Goal: Transaction & Acquisition: Purchase product/service

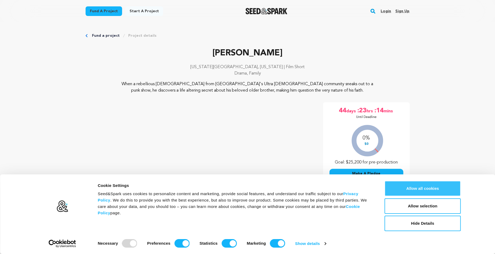
click at [415, 190] on button "Allow all cookies" at bounding box center [423, 188] width 76 height 15
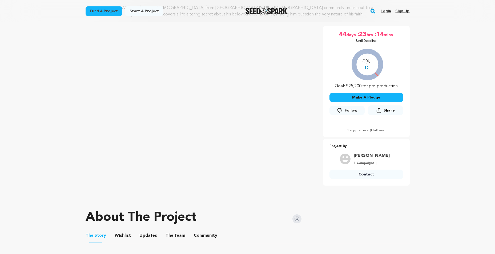
scroll to position [80, 0]
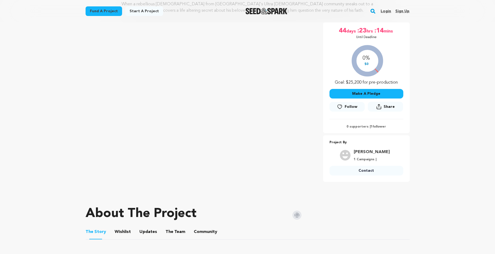
click at [356, 92] on button "Make A Pledge" at bounding box center [367, 94] width 74 height 10
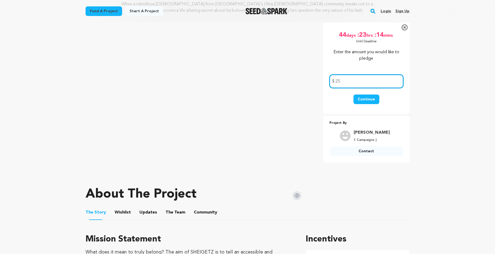
type input "25"
click at [366, 100] on button "Continue" at bounding box center [367, 100] width 26 height 10
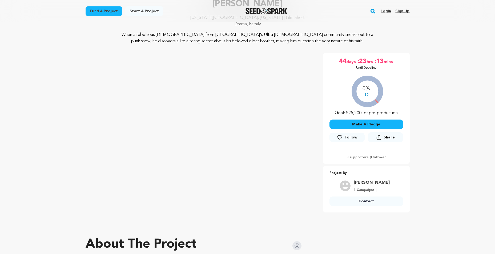
scroll to position [53, 0]
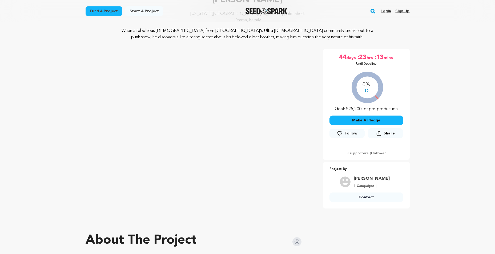
click at [363, 119] on button "Make A Pledge" at bounding box center [367, 121] width 74 height 10
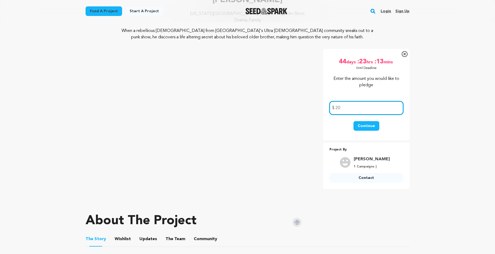
type input "20"
click at [369, 125] on button "Continue" at bounding box center [367, 126] width 26 height 10
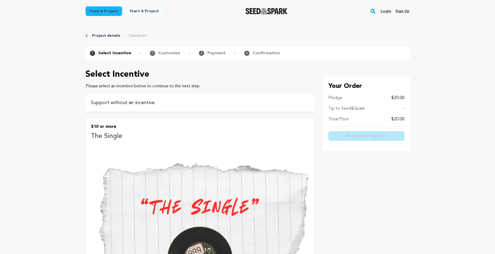
click at [135, 103] on p "Support without an incentive" at bounding box center [200, 102] width 218 height 7
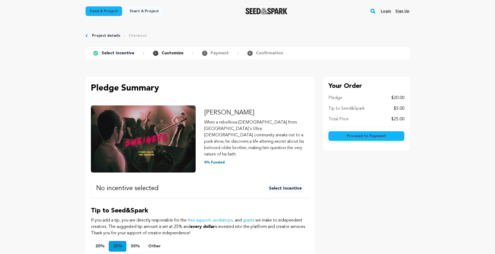
click at [397, 97] on p "$20.00" at bounding box center [398, 98] width 13 height 6
click at [365, 135] on span "Proceed to Payment" at bounding box center [366, 136] width 39 height 5
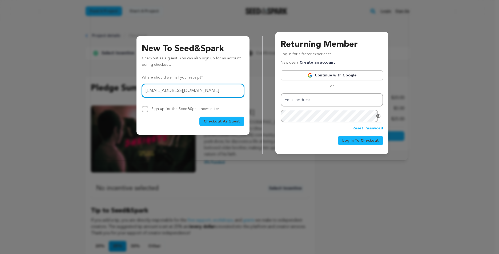
type input "[EMAIL_ADDRESS][DOMAIN_NAME]"
click at [225, 121] on span "Checkout As Guest" at bounding box center [222, 121] width 36 height 5
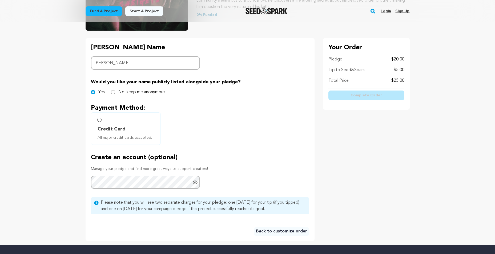
scroll to position [107, 0]
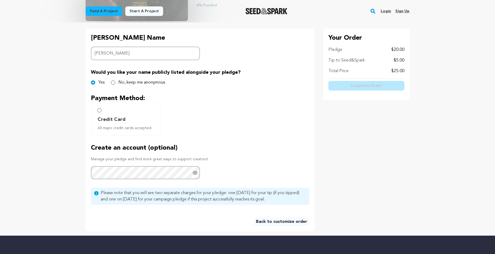
type input "Jorge Patrisso"
click at [100, 110] on input "Credit Card All major credit cards accepted." at bounding box center [99, 110] width 4 height 4
radio input "false"
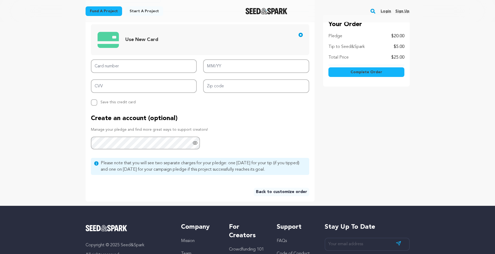
scroll to position [240, 0]
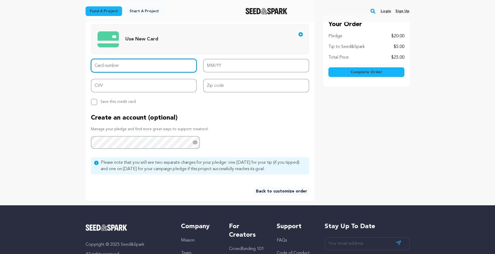
click at [116, 65] on input "Card number" at bounding box center [144, 66] width 106 height 14
type input "4147 2027 7183 0419"
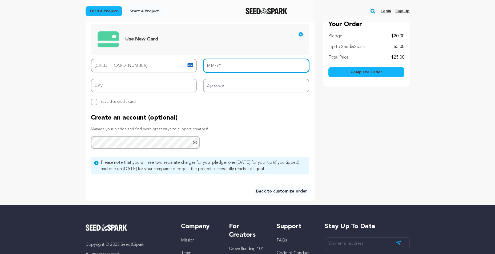
click at [213, 65] on input "MM/YY" at bounding box center [256, 66] width 106 height 14
type input "09/30"
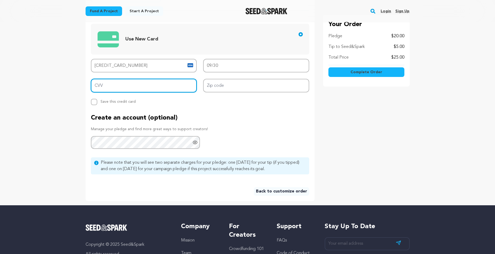
click at [132, 89] on input "CVV" at bounding box center [144, 86] width 106 height 14
type input "644"
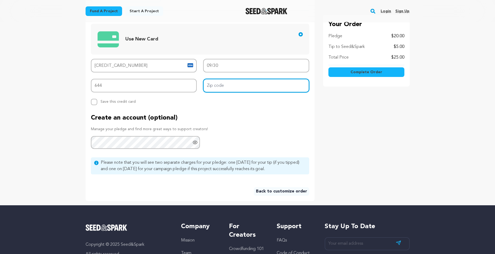
click at [213, 84] on input "Zip code" at bounding box center [256, 86] width 106 height 14
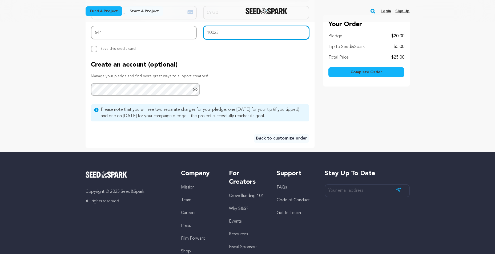
scroll to position [293, 0]
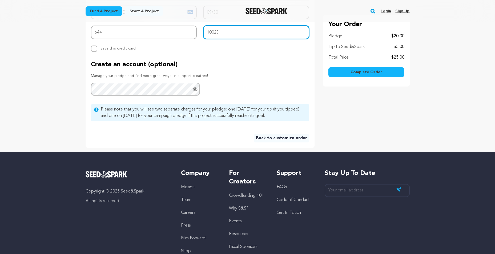
type input "10023"
click at [375, 72] on span "Complete Order" at bounding box center [367, 72] width 32 height 5
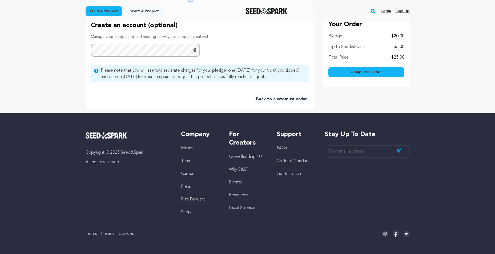
scroll to position [145, 0]
